Goal: Information Seeking & Learning: Learn about a topic

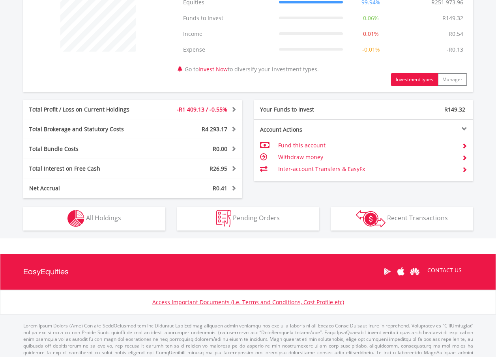
scroll to position [342, 0]
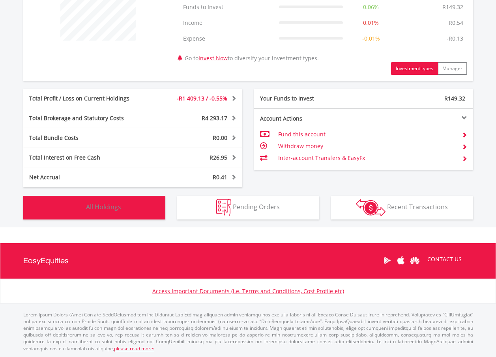
click at [121, 209] on button "Holdings All Holdings" at bounding box center [94, 208] width 142 height 24
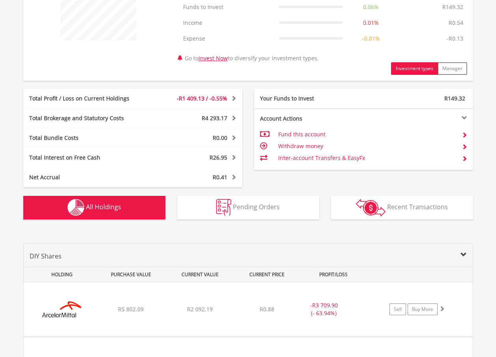
scroll to position [585, 0]
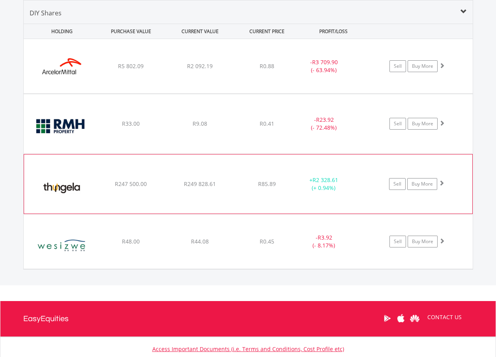
click at [123, 93] on div "﻿ Thungela Resources Limited R247 500.00 R249 828.61 R85.89 + R2 328.61 (+ 0.94…" at bounding box center [248, 66] width 449 height 54
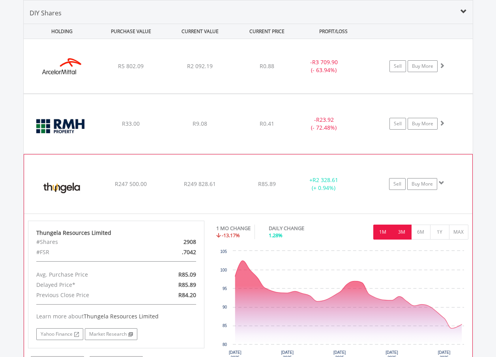
click at [401, 235] on button "3M" at bounding box center [401, 232] width 19 height 15
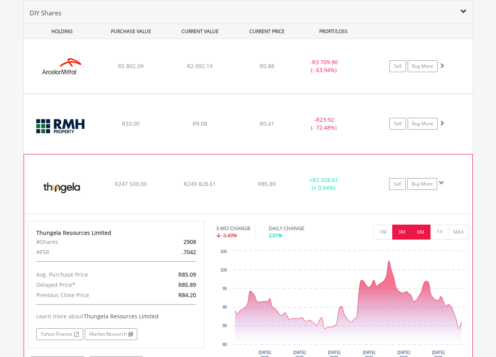
click at [422, 235] on button "6M" at bounding box center [420, 232] width 19 height 15
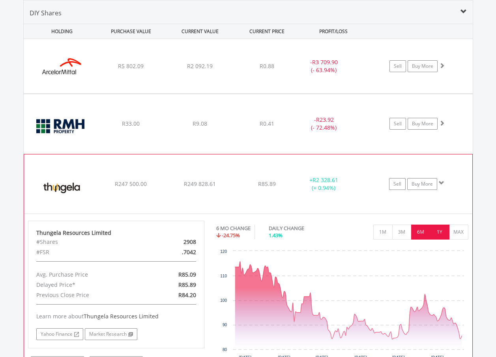
click at [441, 234] on button "1Y" at bounding box center [439, 232] width 19 height 15
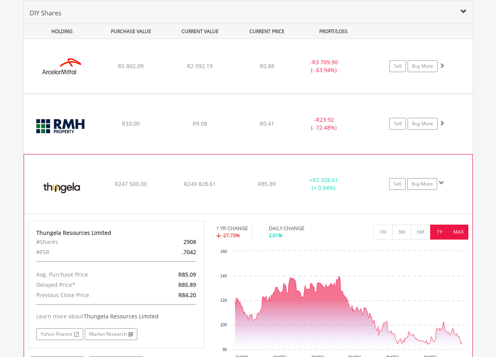
click at [460, 231] on button "MAX" at bounding box center [458, 232] width 19 height 15
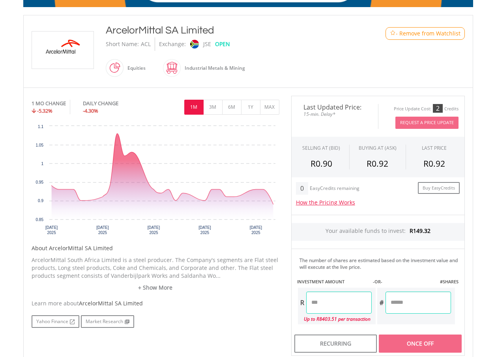
scroll to position [158, 0]
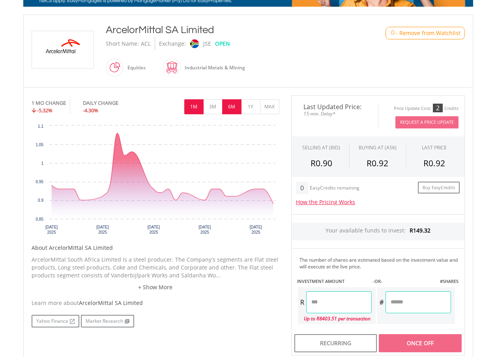
click at [230, 107] on button "6M" at bounding box center [231, 106] width 19 height 15
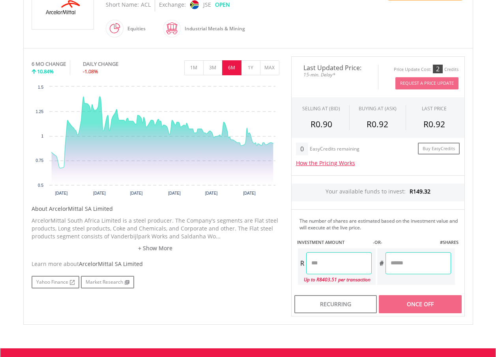
scroll to position [197, 0]
